Goal: Information Seeking & Learning: Learn about a topic

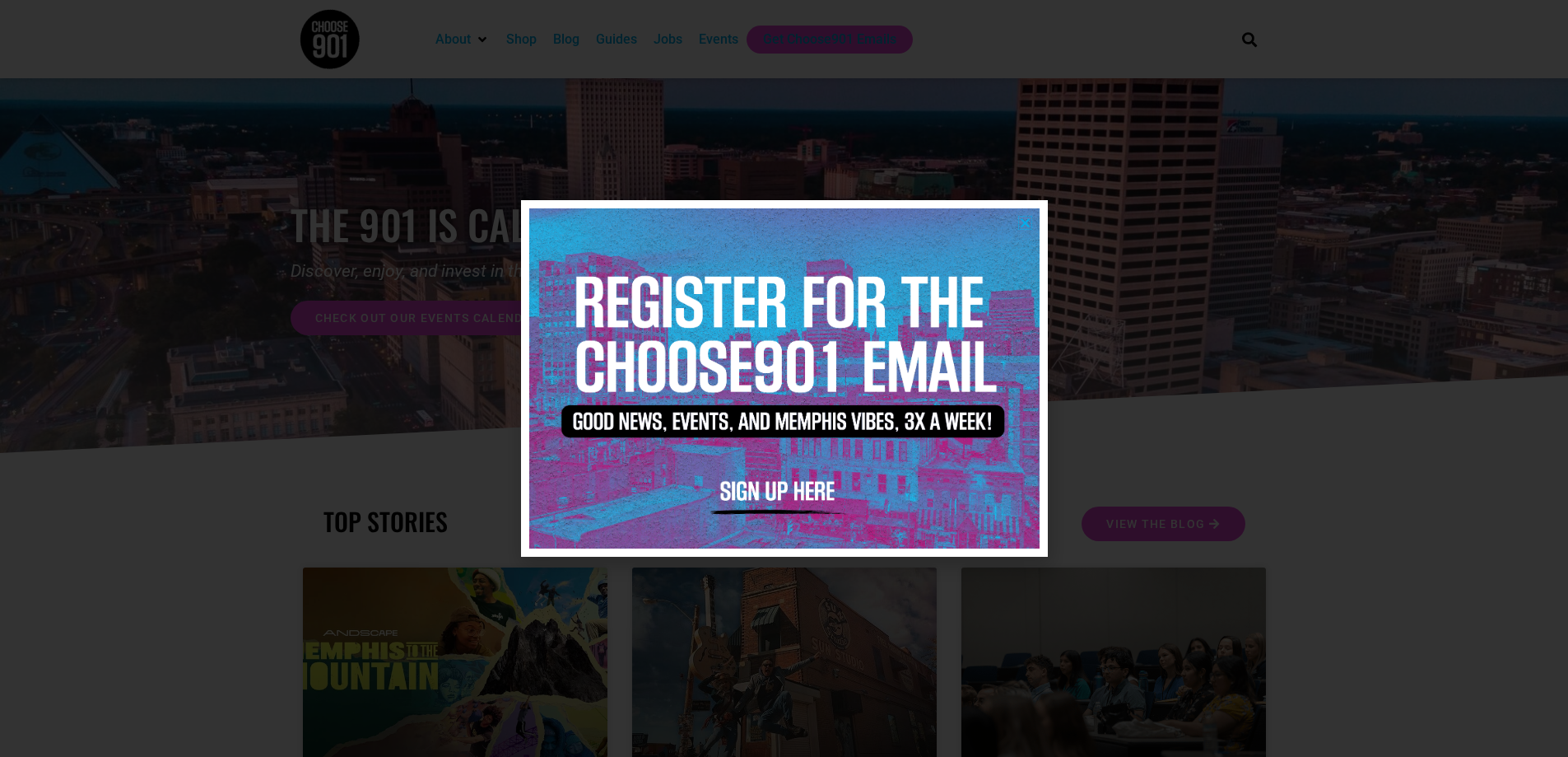
click at [1028, 223] on icon "Close" at bounding box center [1024, 222] width 12 height 12
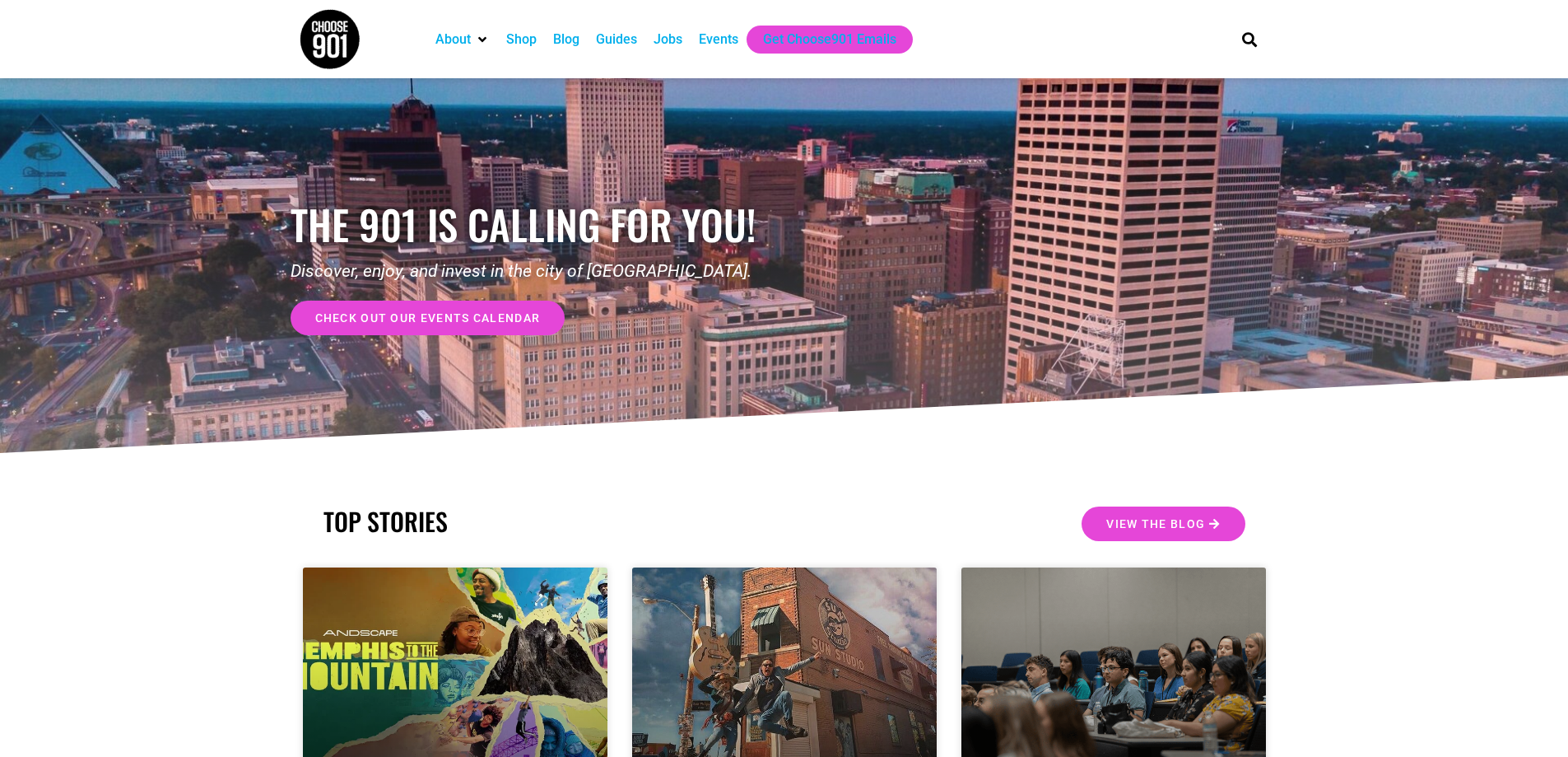
click at [521, 326] on link "check out our events calendar" at bounding box center [428, 317] width 275 height 35
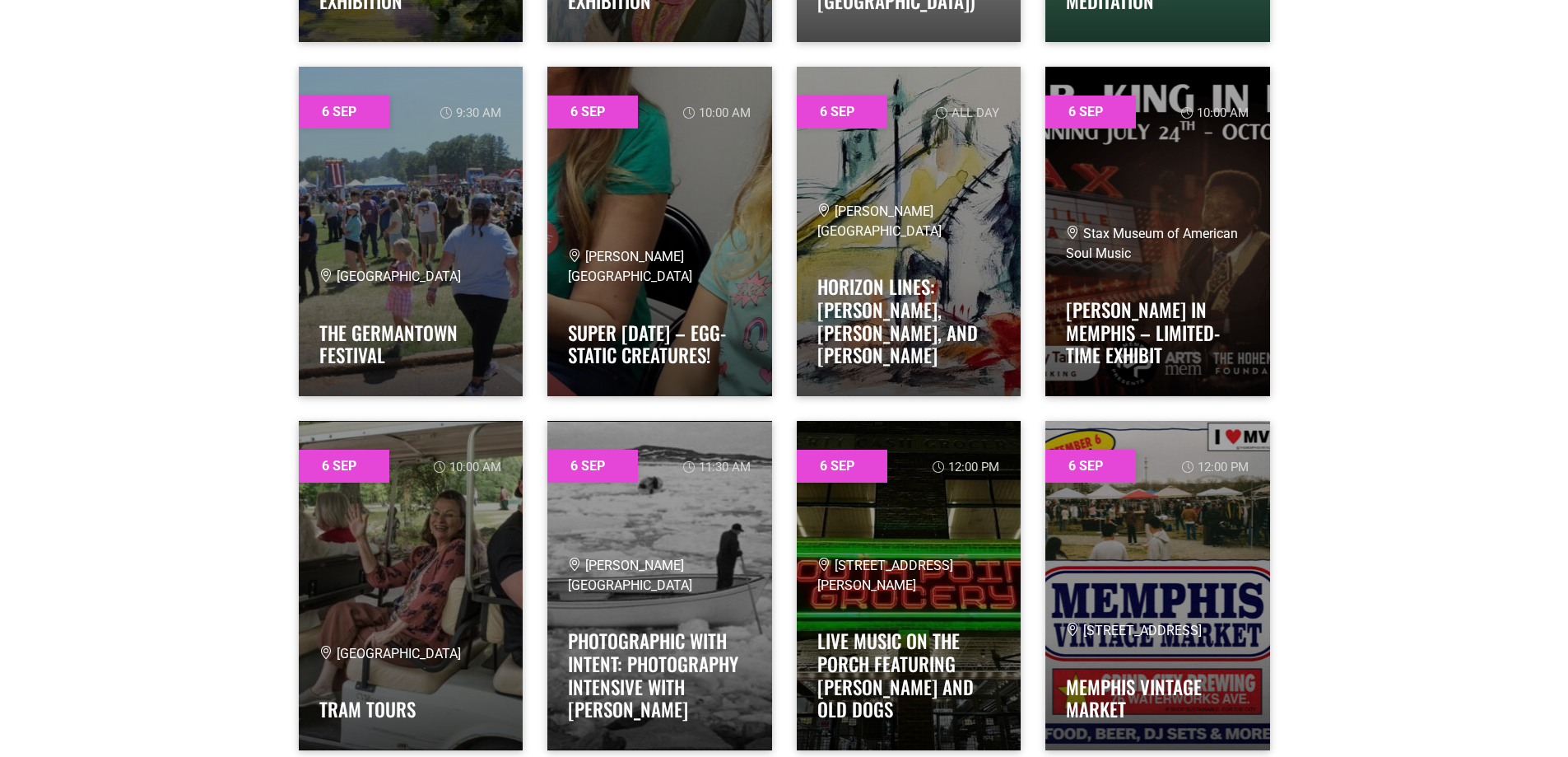
scroll to position [4529, 0]
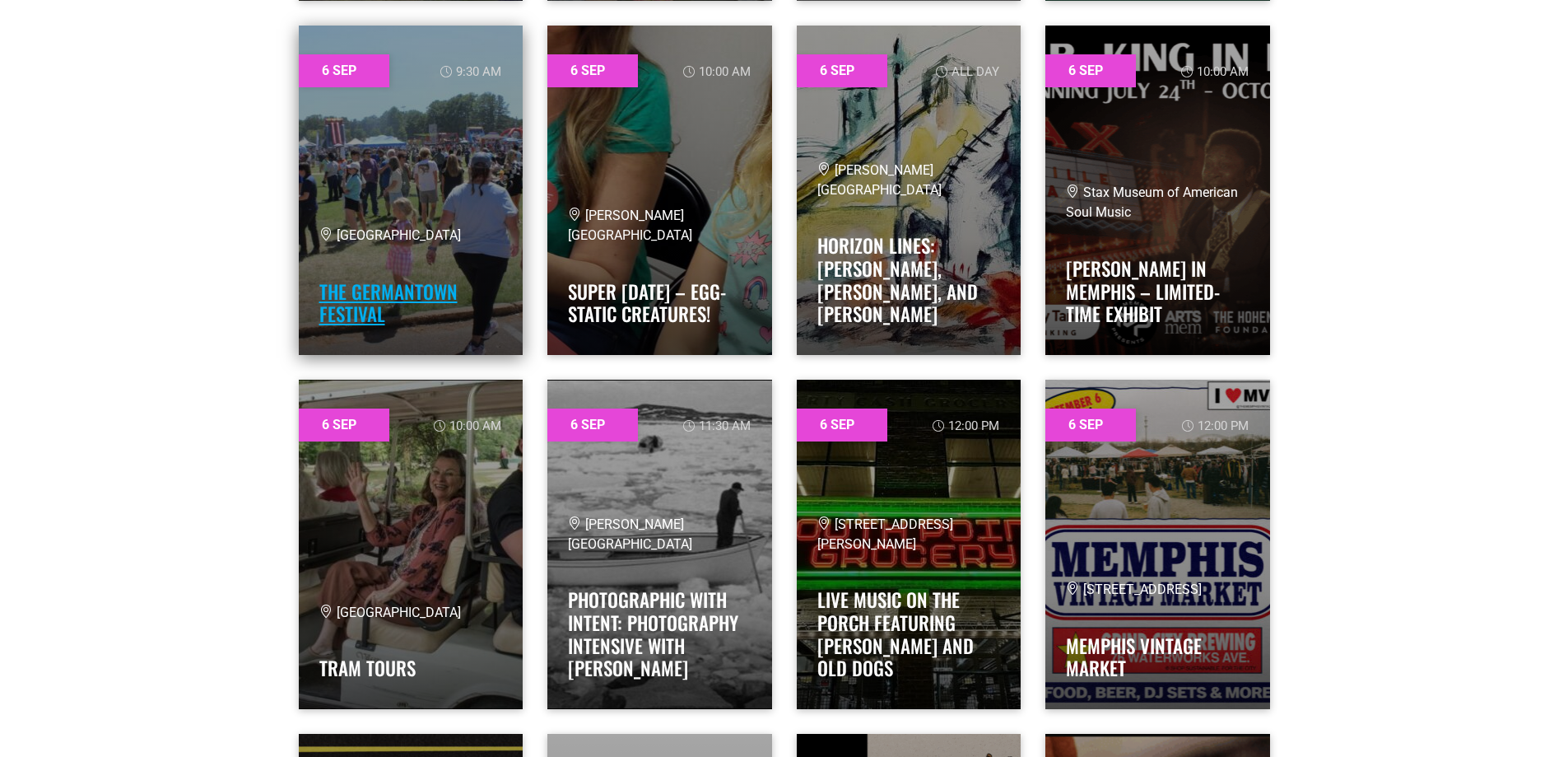
click at [349, 292] on link "The Germantown Festival" at bounding box center [388, 303] width 138 height 51
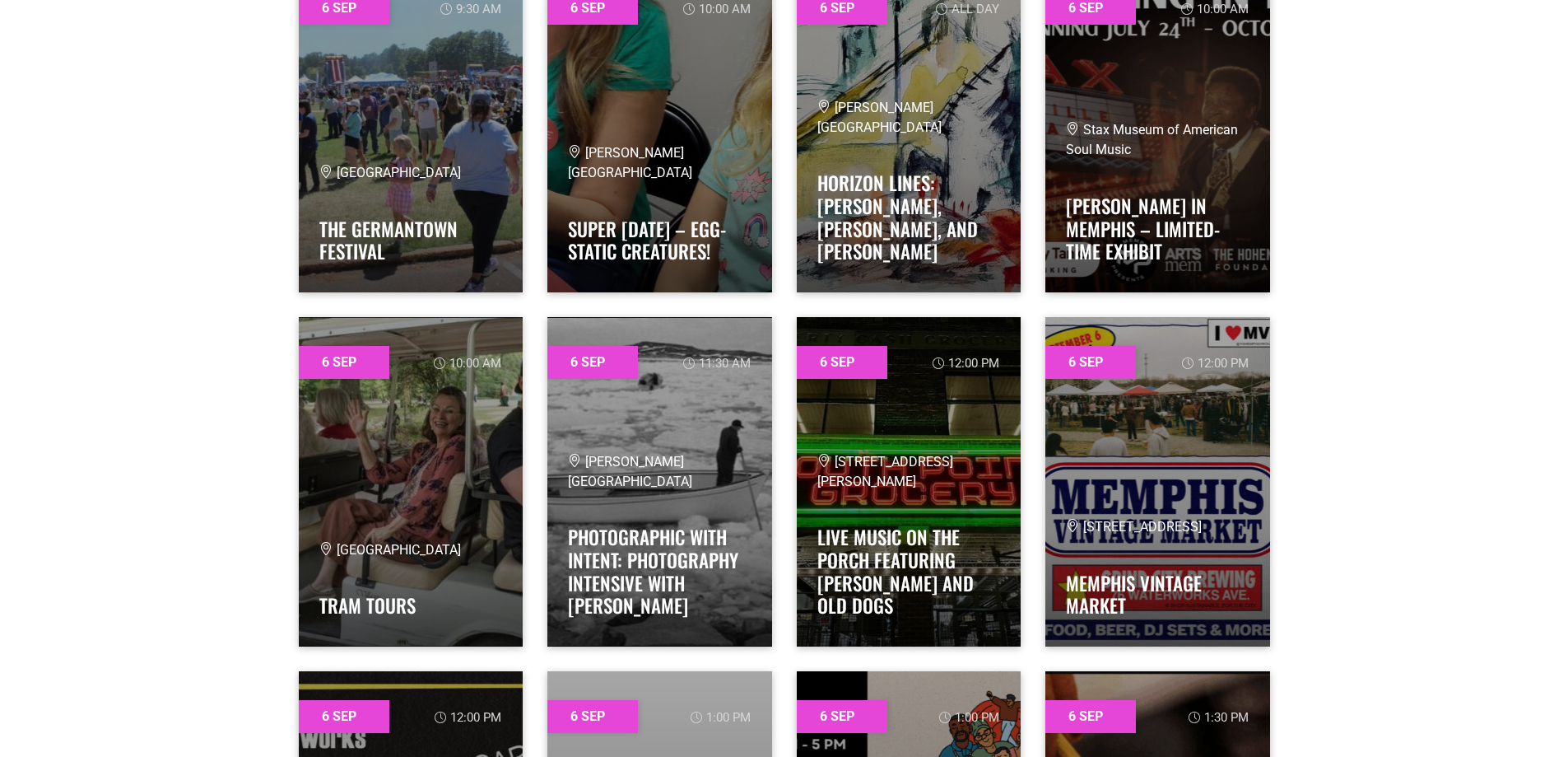
scroll to position [4611, 0]
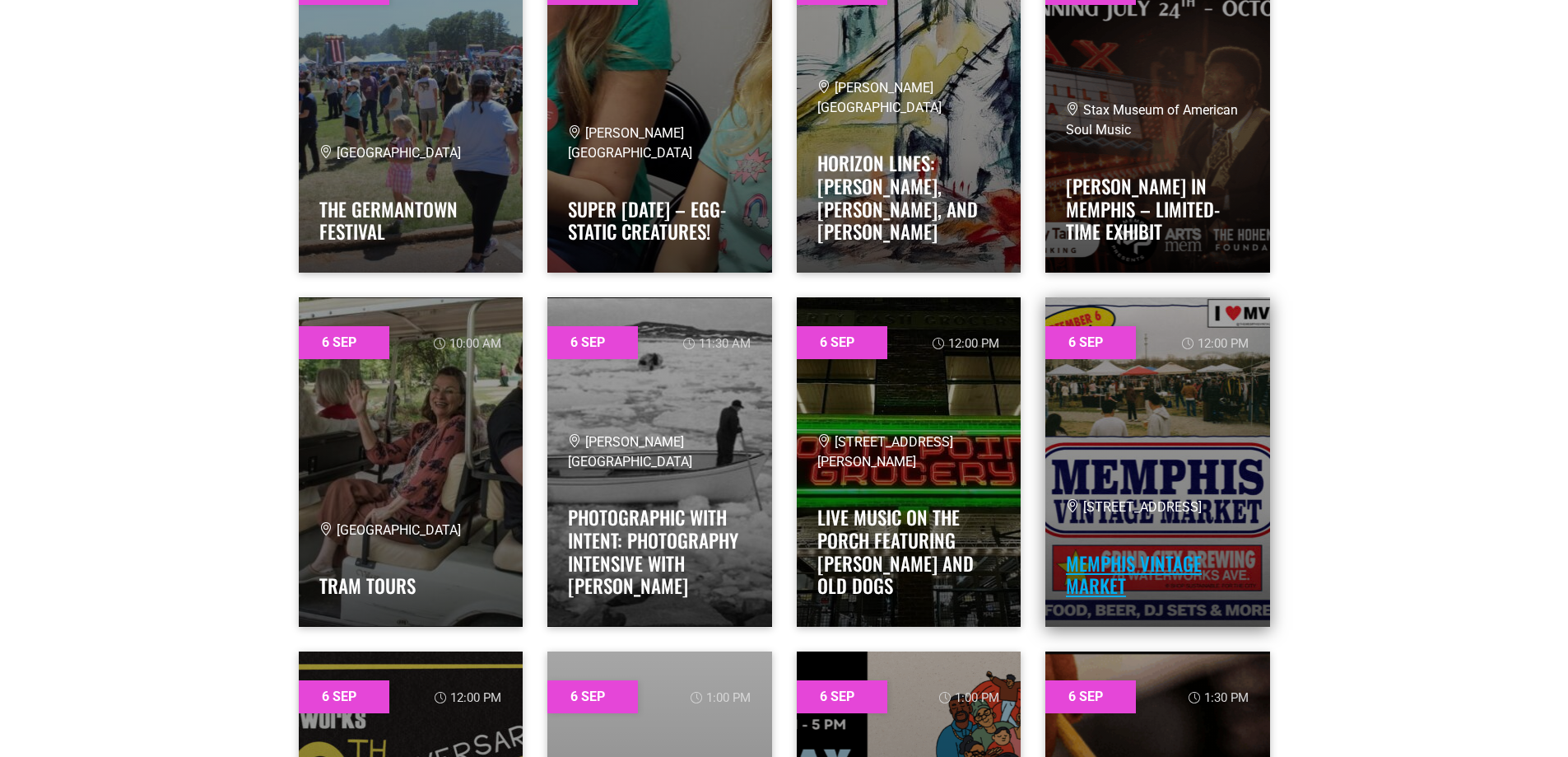
click at [1140, 566] on link "MEMPHIS VINTAGE MARKET" at bounding box center [1134, 575] width 136 height 51
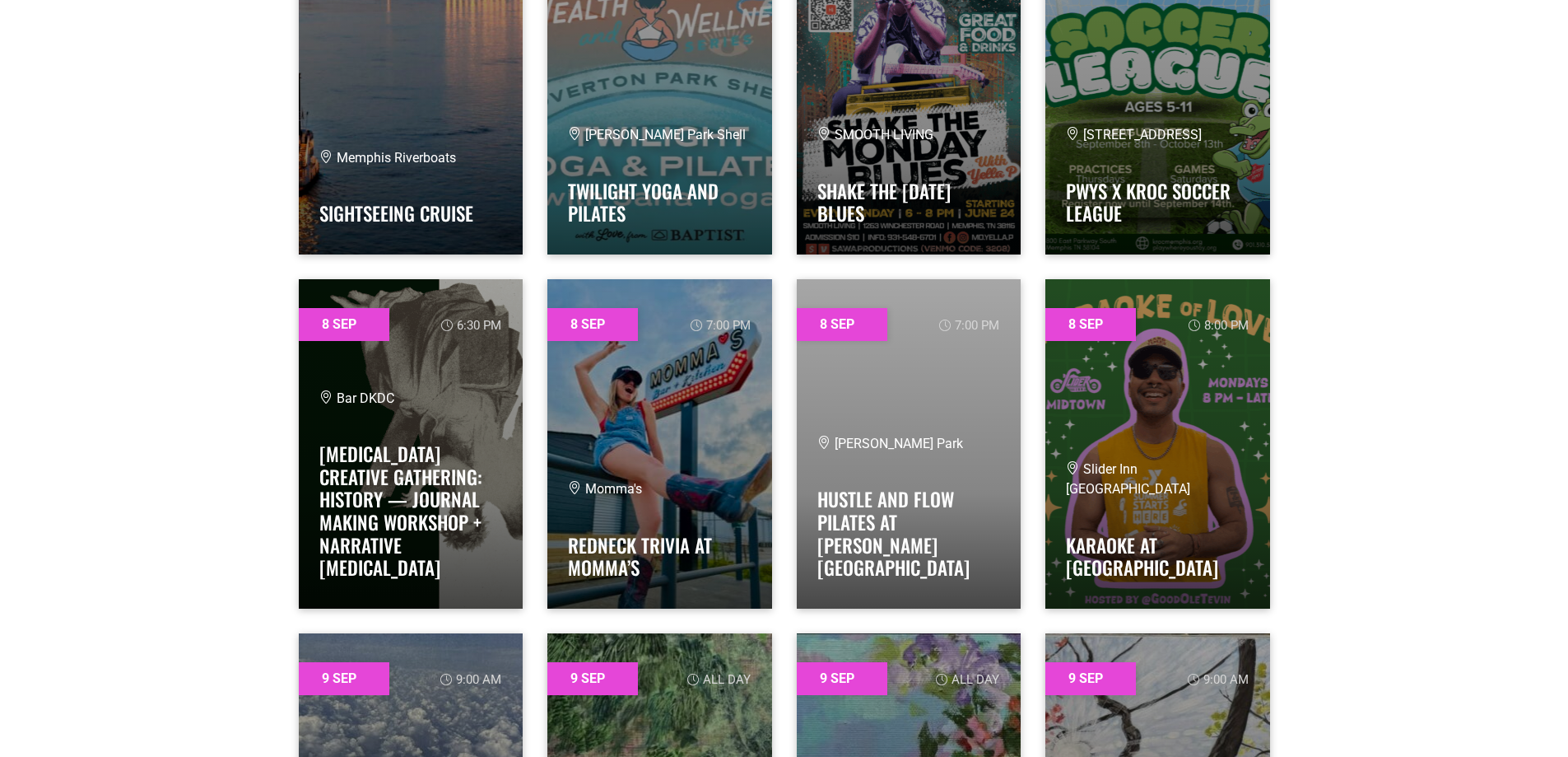
scroll to position [11198, 0]
